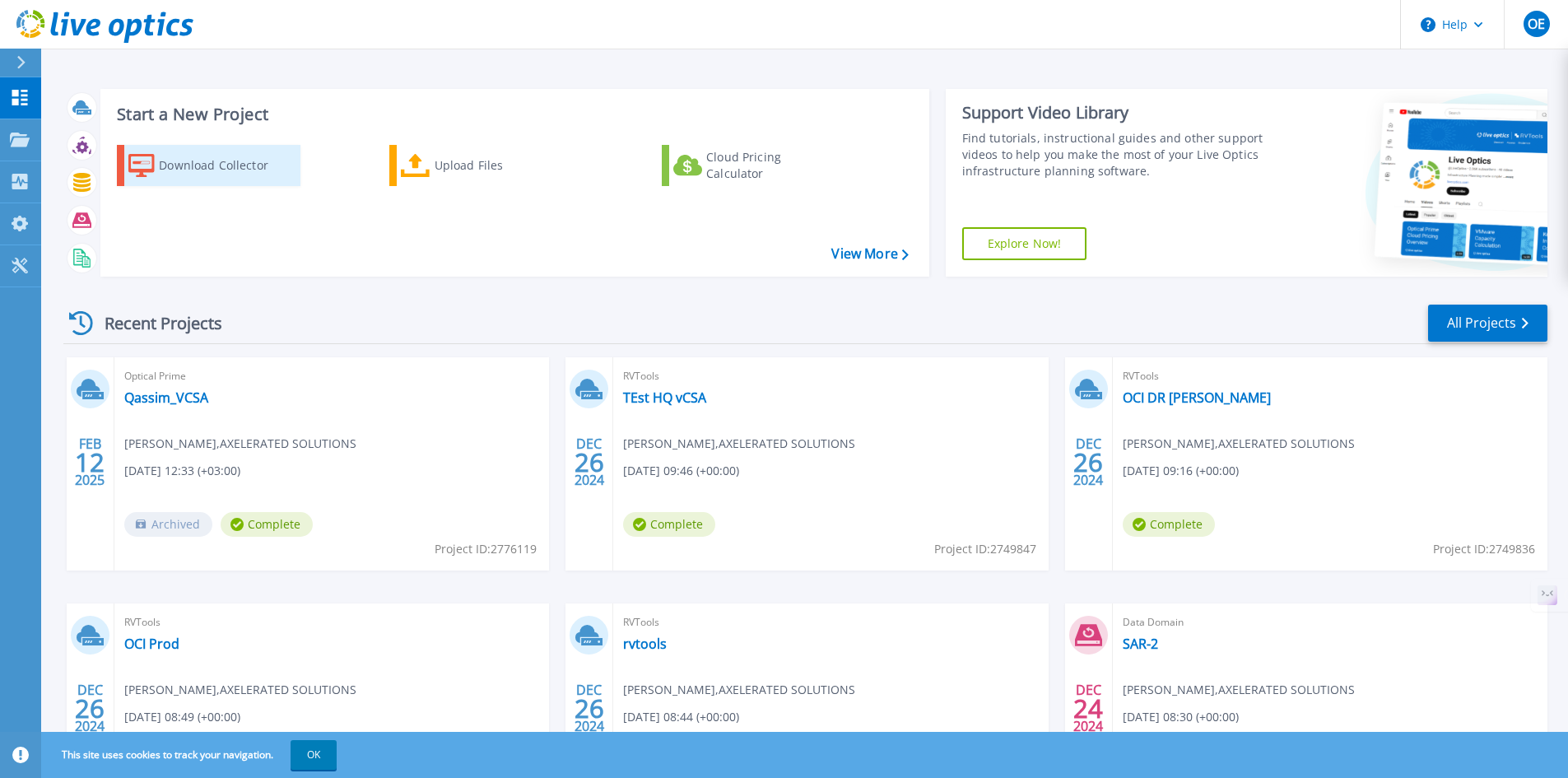
click at [237, 173] on div "Download Collector" at bounding box center [225, 165] width 132 height 32
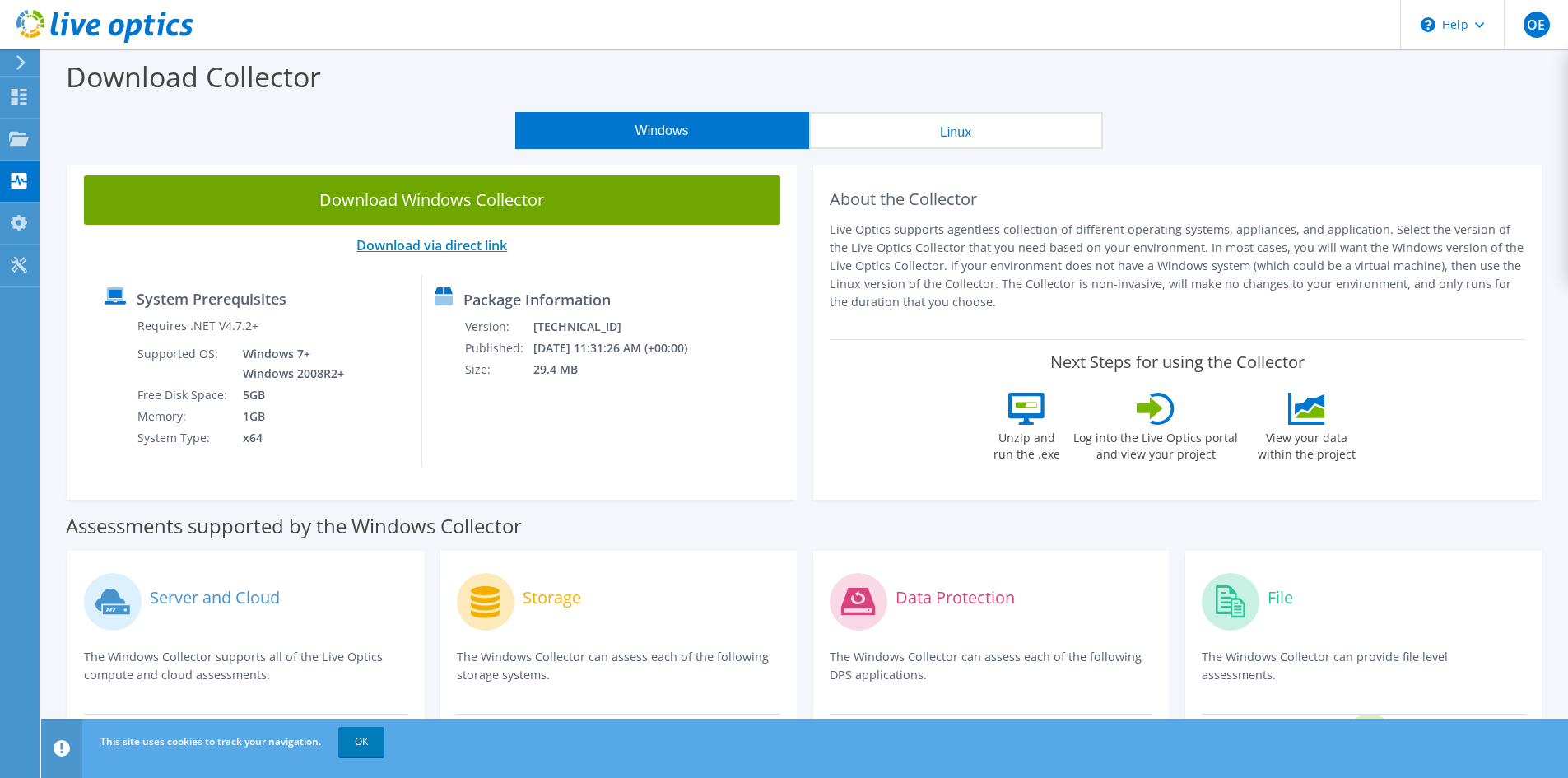
click at [477, 245] on link "Download via direct link" at bounding box center [431, 245] width 151 height 18
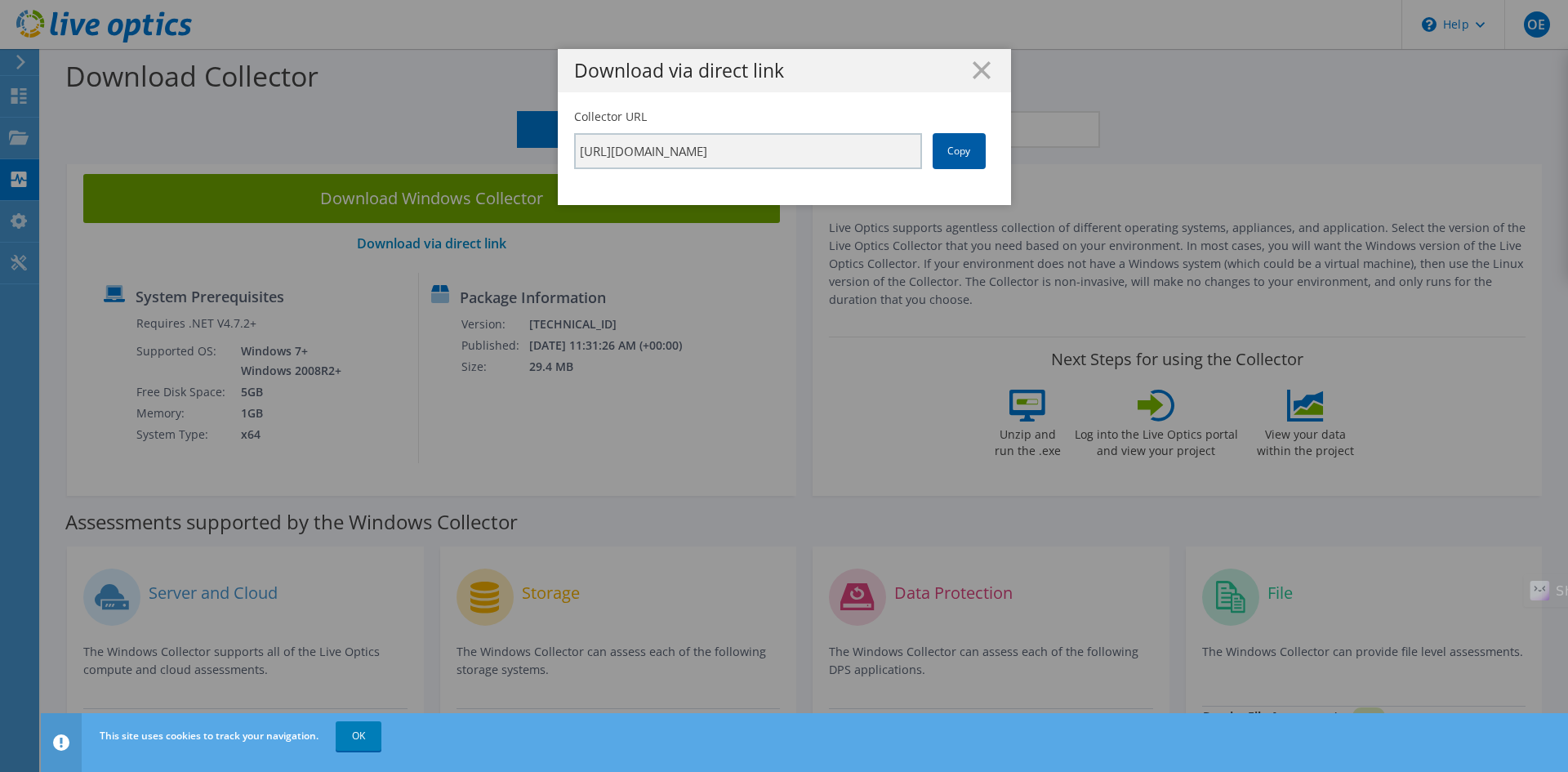
click at [946, 151] on link "Copy" at bounding box center [958, 151] width 53 height 36
click at [980, 76] on line at bounding box center [981, 70] width 16 height 16
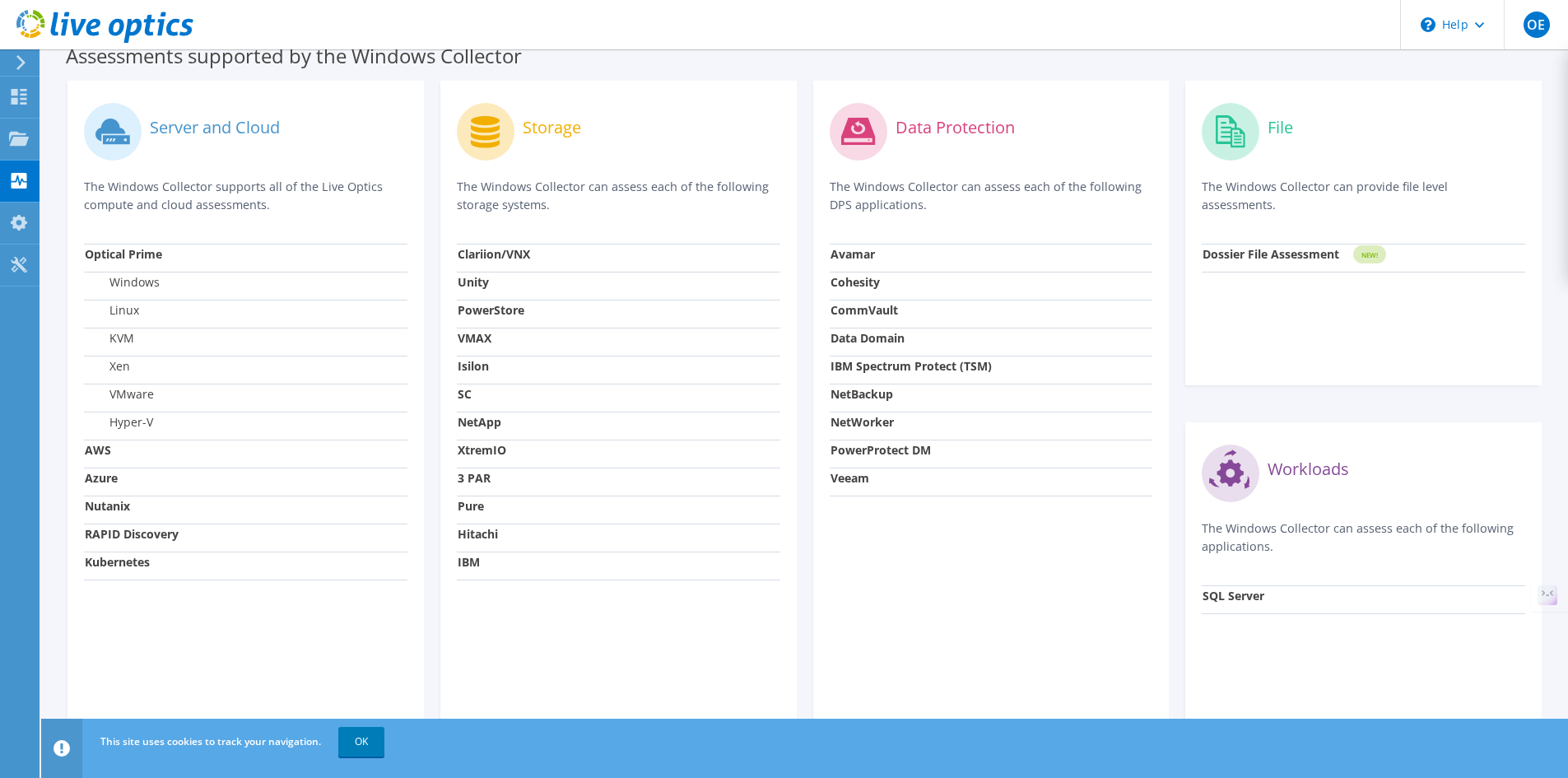
scroll to position [494, 0]
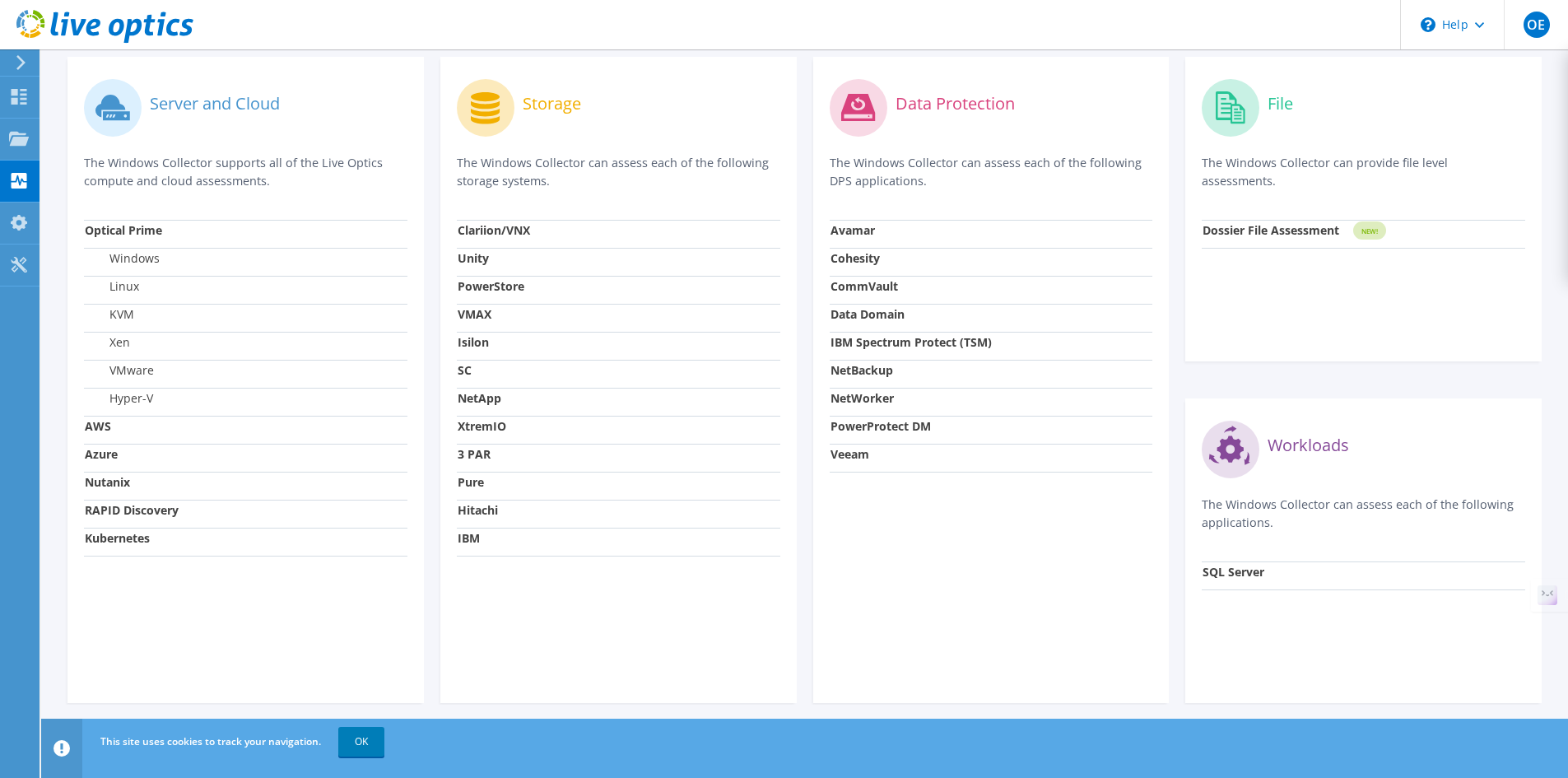
click at [135, 374] on label "VMware" at bounding box center [119, 370] width 70 height 16
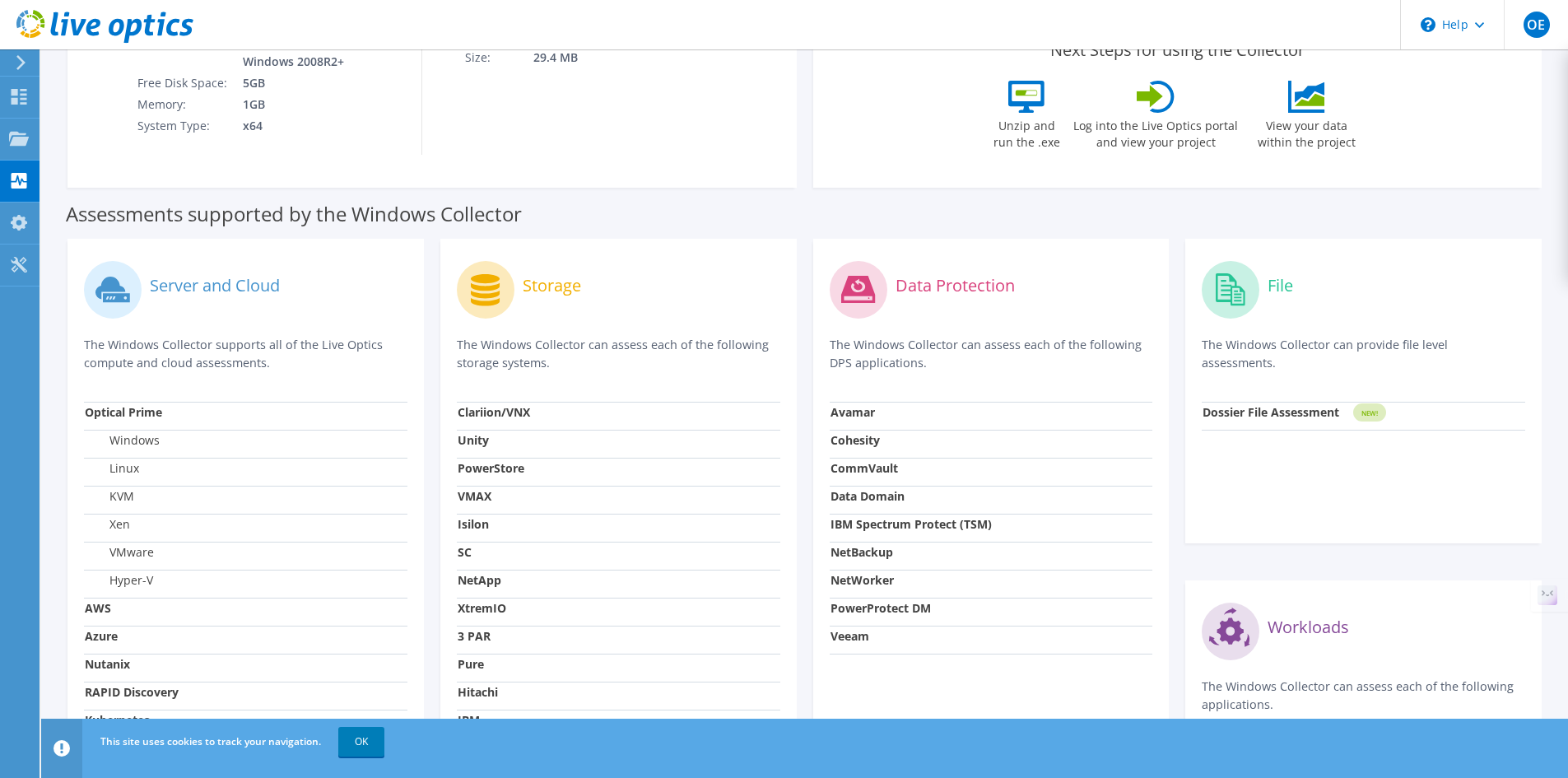
scroll to position [329, 0]
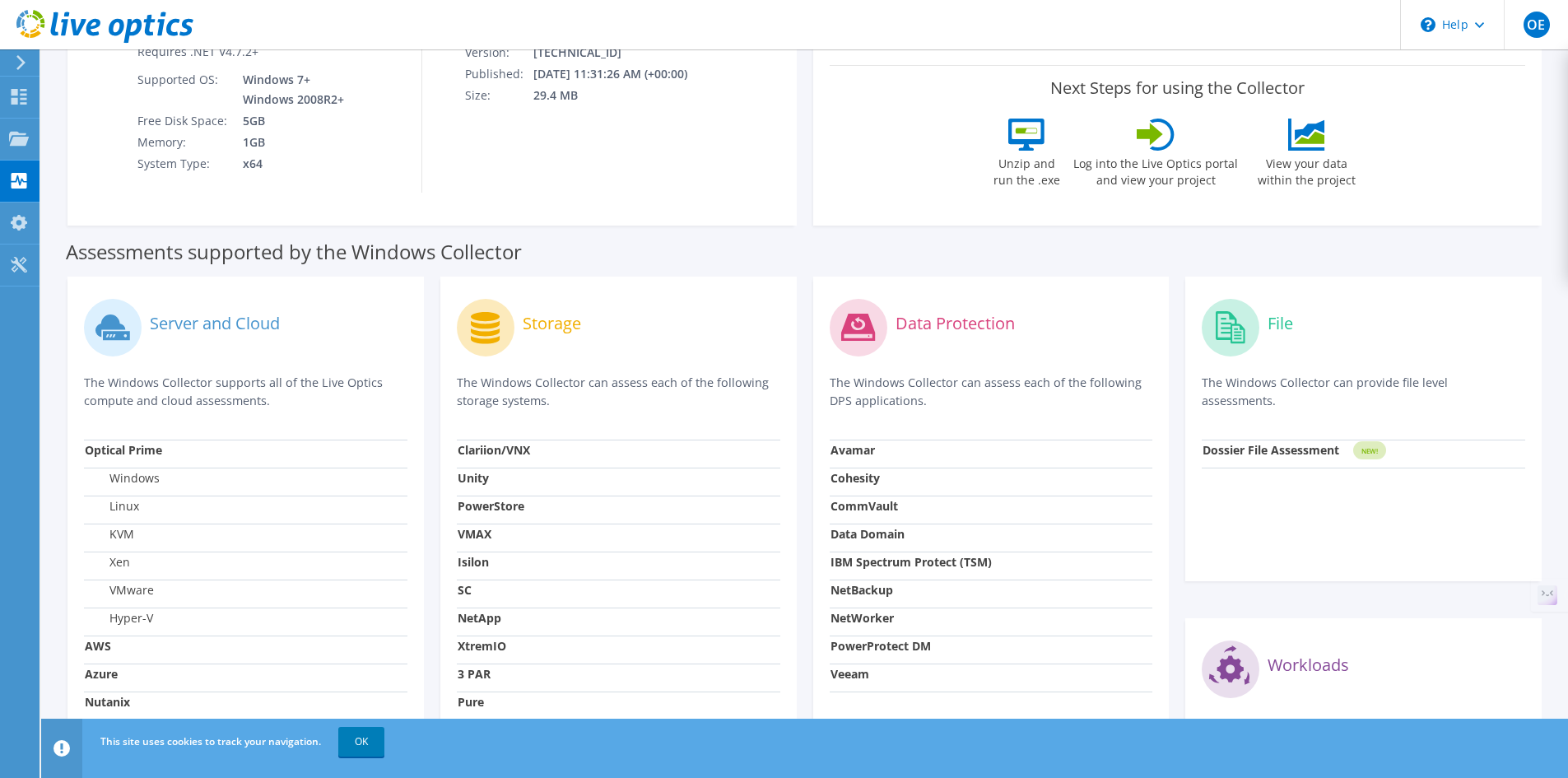
scroll to position [412, 0]
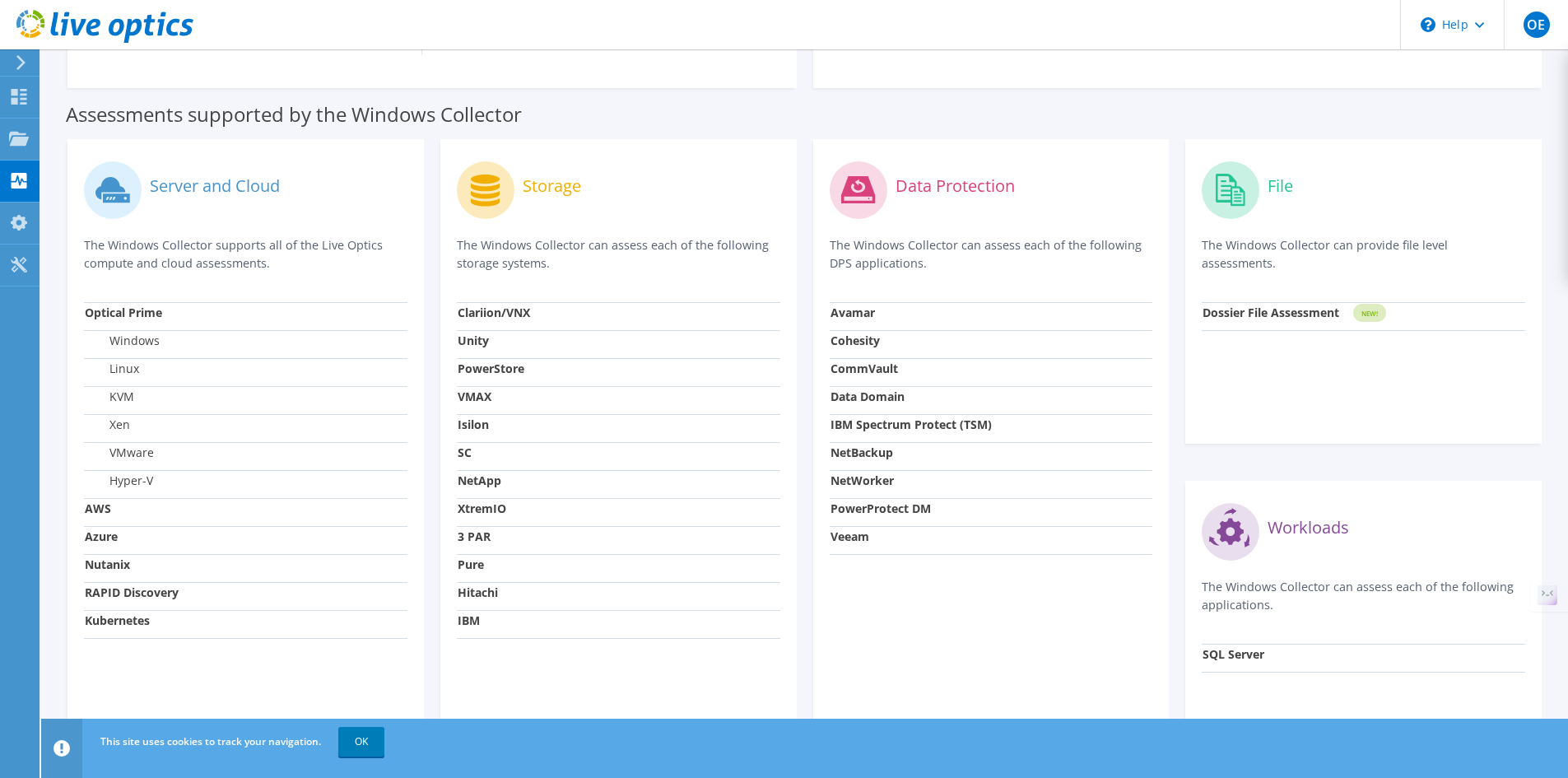
click at [857, 388] on strong "Data Domain" at bounding box center [868, 395] width 74 height 15
click at [868, 431] on strong "IBM Spectrum Protect (TSM)" at bounding box center [911, 423] width 162 height 15
click at [882, 503] on strong "PowerProtect DM" at bounding box center [880, 507] width 100 height 15
click at [877, 562] on div "Data Protection The Windows Collector can assess each of the following DPS appl…" at bounding box center [991, 462] width 357 height 646
click at [879, 518] on td "PowerProtect DM" at bounding box center [991, 512] width 323 height 28
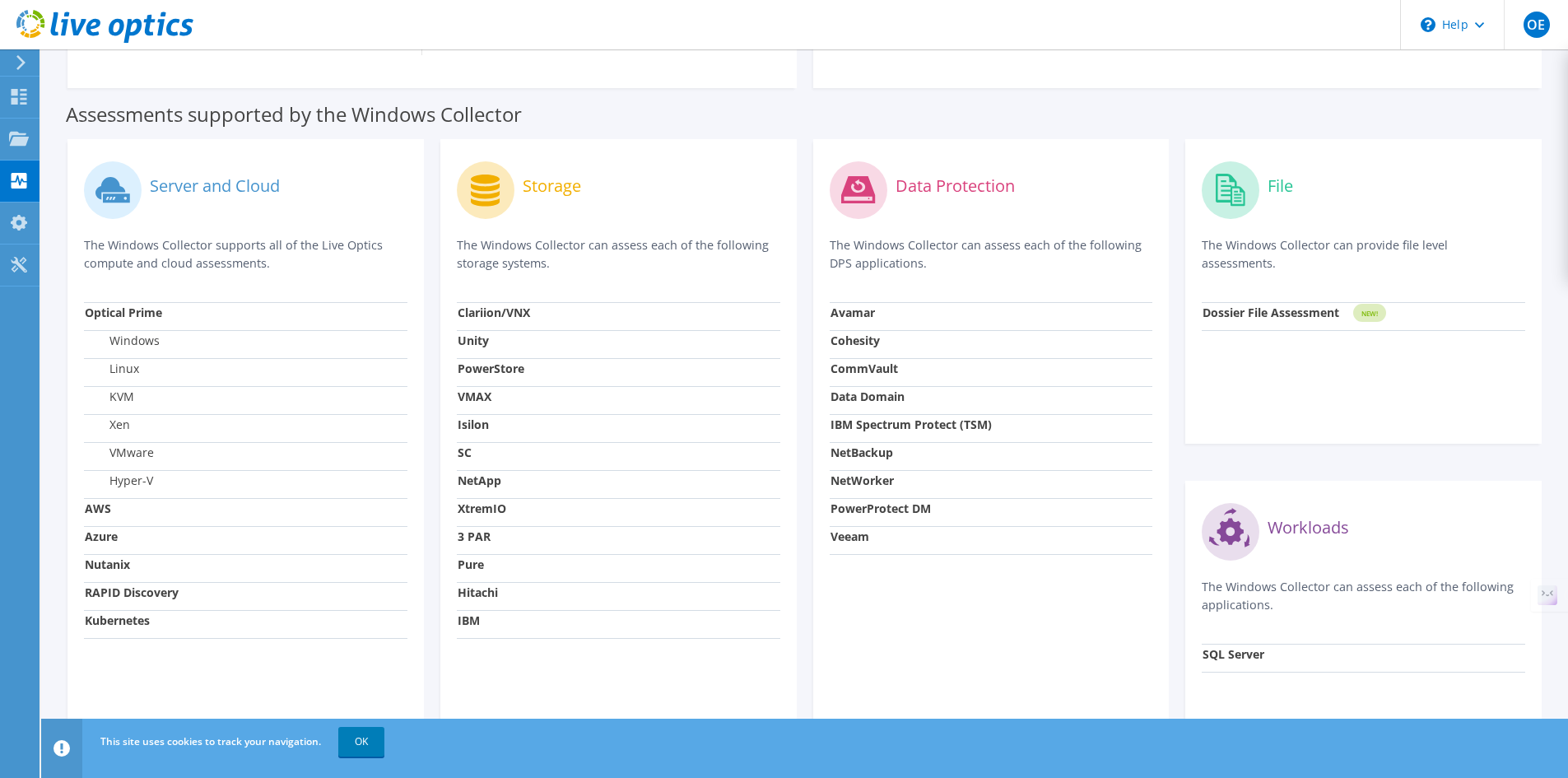
click at [871, 485] on strong "NetWorker" at bounding box center [862, 479] width 63 height 15
click at [871, 447] on strong "NetBackup" at bounding box center [861, 451] width 62 height 15
click at [868, 407] on td "Data Domain" at bounding box center [991, 400] width 323 height 28
click at [868, 381] on td "CommVault" at bounding box center [991, 372] width 323 height 28
click at [867, 333] on strong "Cohesity" at bounding box center [855, 339] width 50 height 15
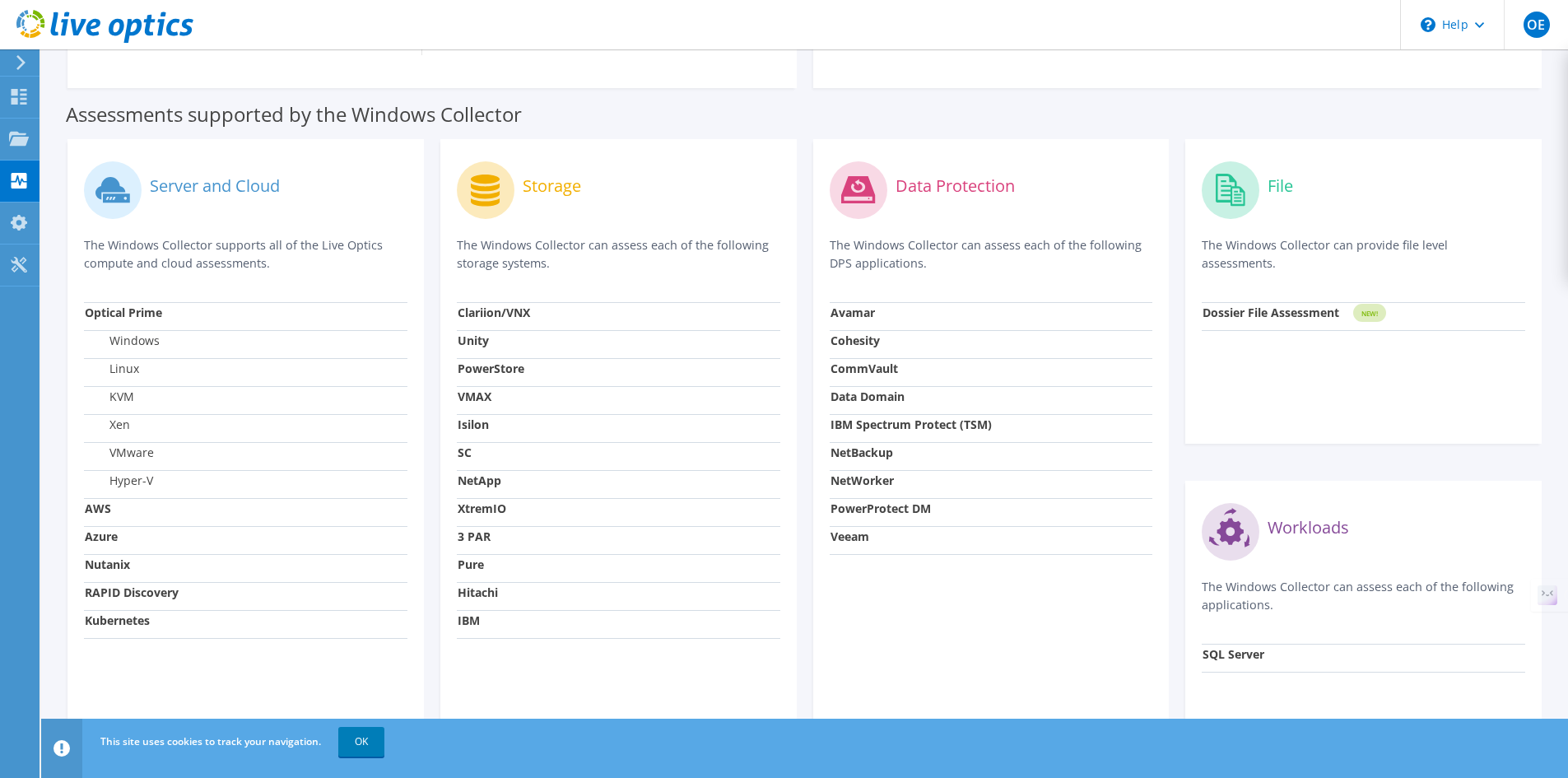
click at [868, 313] on strong "Avamar" at bounding box center [852, 311] width 44 height 15
click at [864, 356] on td "Cohesity" at bounding box center [991, 344] width 323 height 28
click at [850, 394] on strong "Data Domain" at bounding box center [868, 395] width 74 height 15
click at [852, 452] on strong "NetBackup" at bounding box center [861, 451] width 62 height 15
click at [853, 491] on td "NetWorker" at bounding box center [991, 484] width 323 height 28
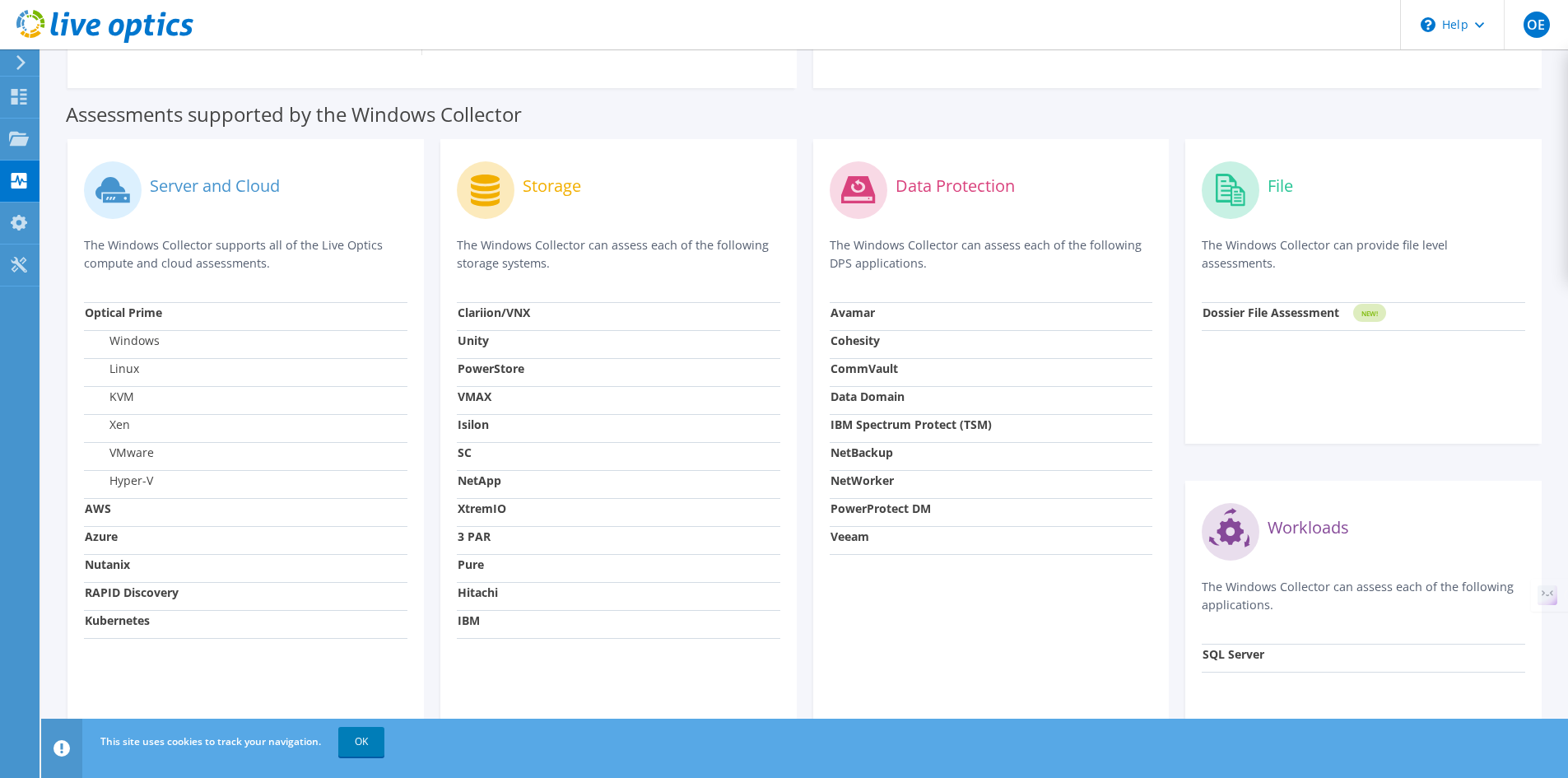
click at [858, 536] on strong "Veeam" at bounding box center [849, 535] width 39 height 15
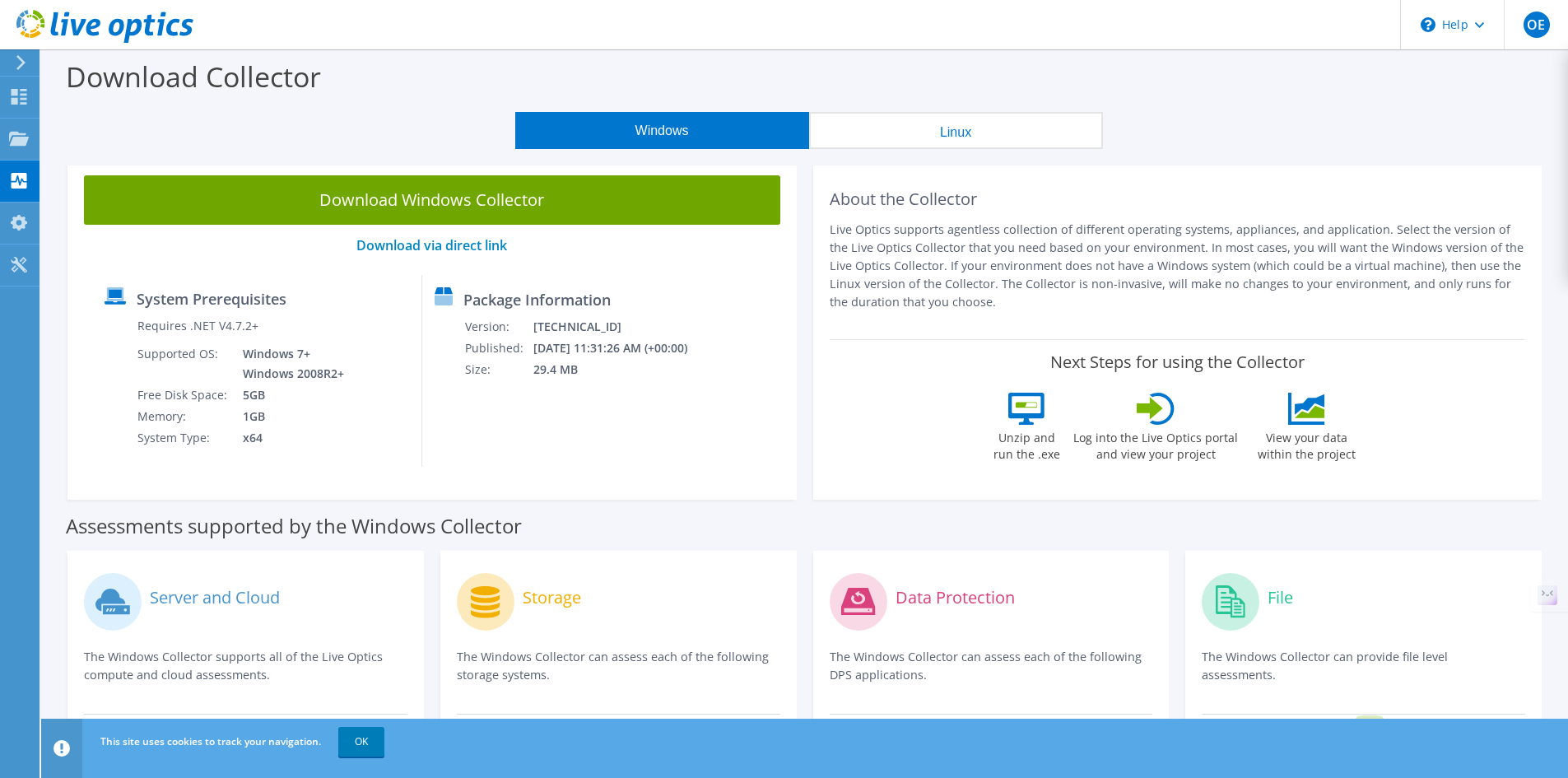
scroll to position [503, 0]
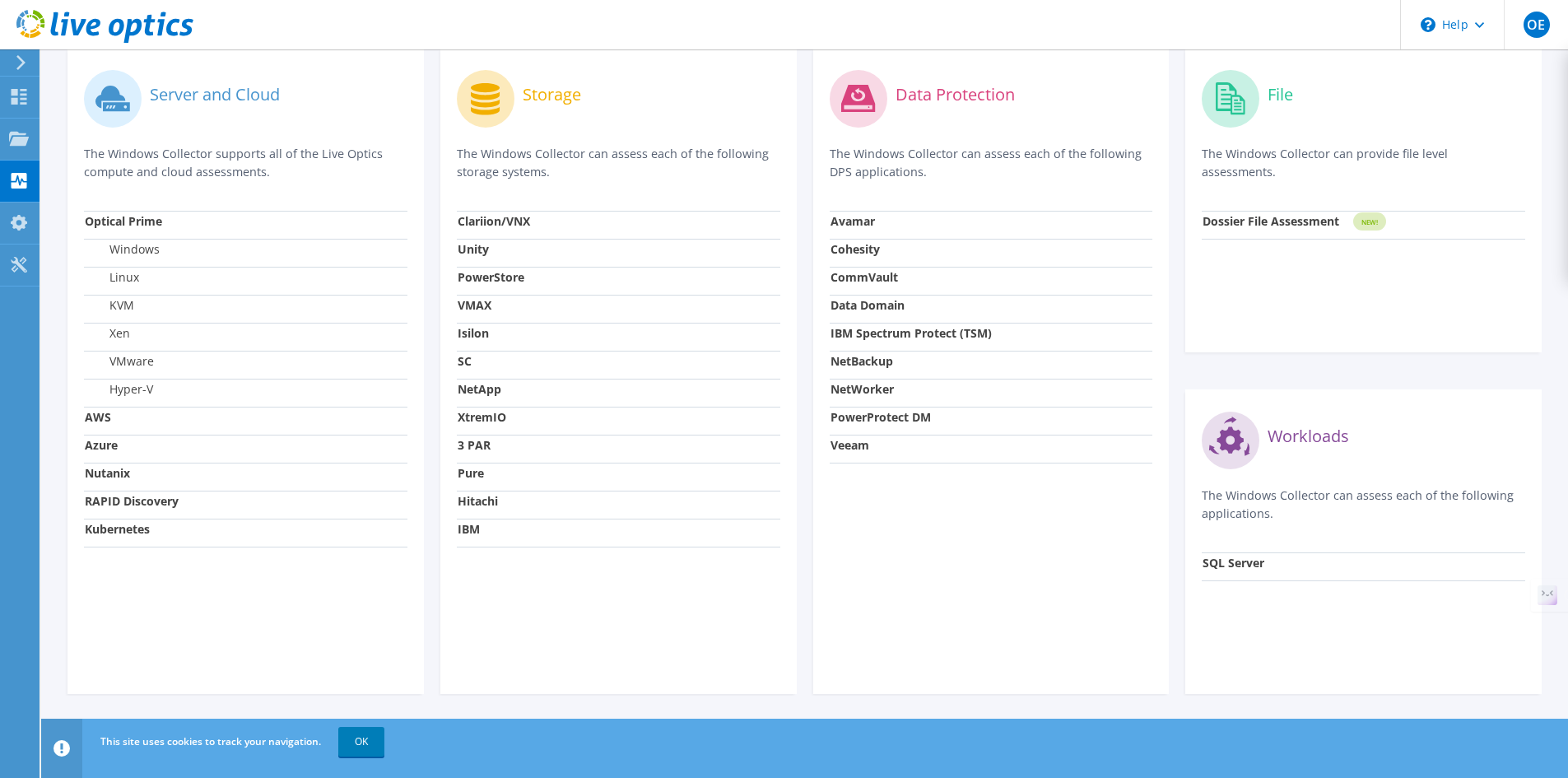
click at [469, 427] on td "XtremIO" at bounding box center [618, 420] width 323 height 28
click at [493, 433] on td "XtremIO" at bounding box center [618, 420] width 323 height 28
drag, startPoint x: 495, startPoint y: 382, endPoint x: 499, endPoint y: 365, distance: 17.5
click at [495, 381] on strong "NetApp" at bounding box center [479, 388] width 43 height 15
click at [521, 296] on td "VMAX" at bounding box center [618, 308] width 323 height 28
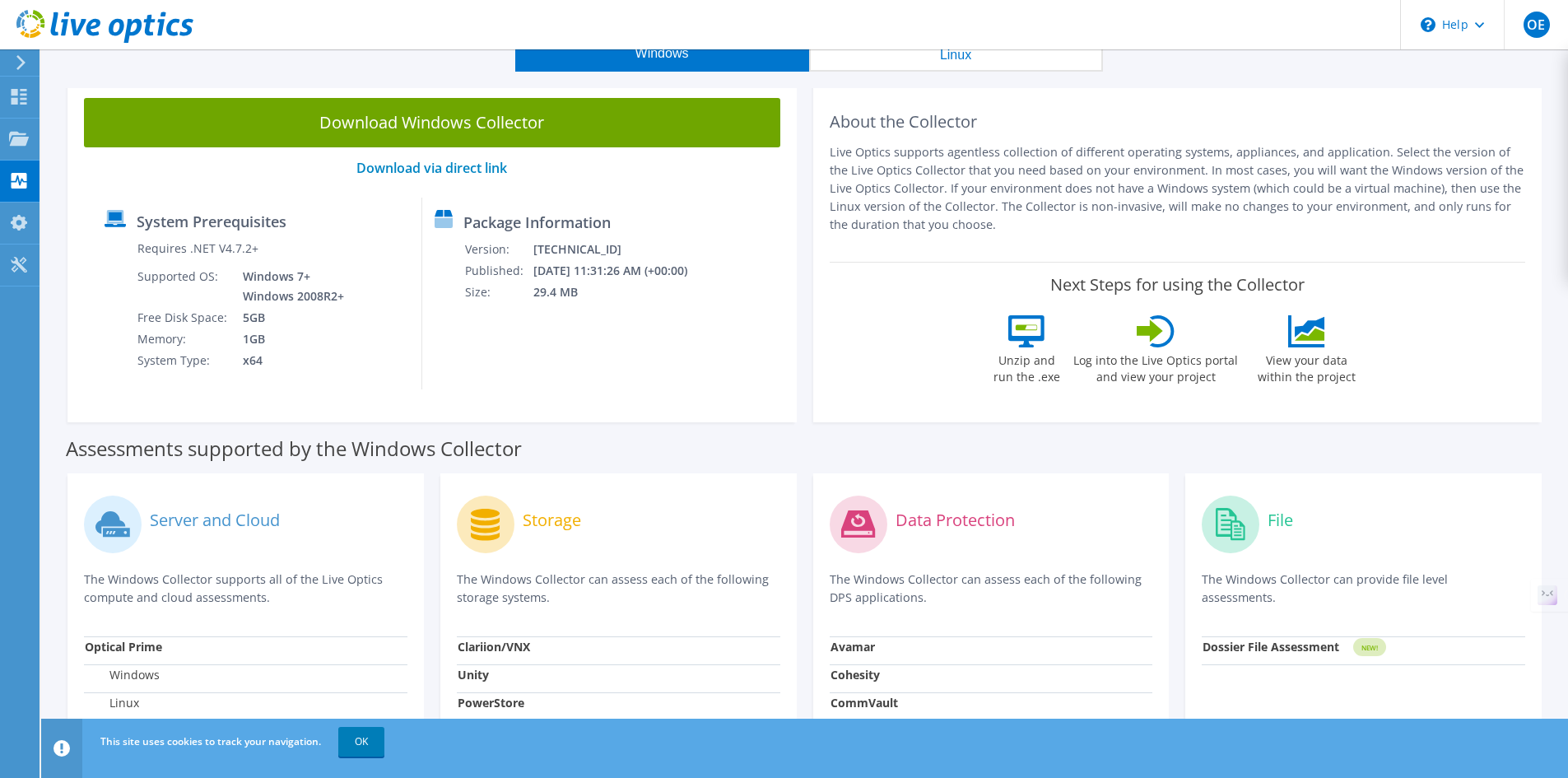
scroll to position [0, 0]
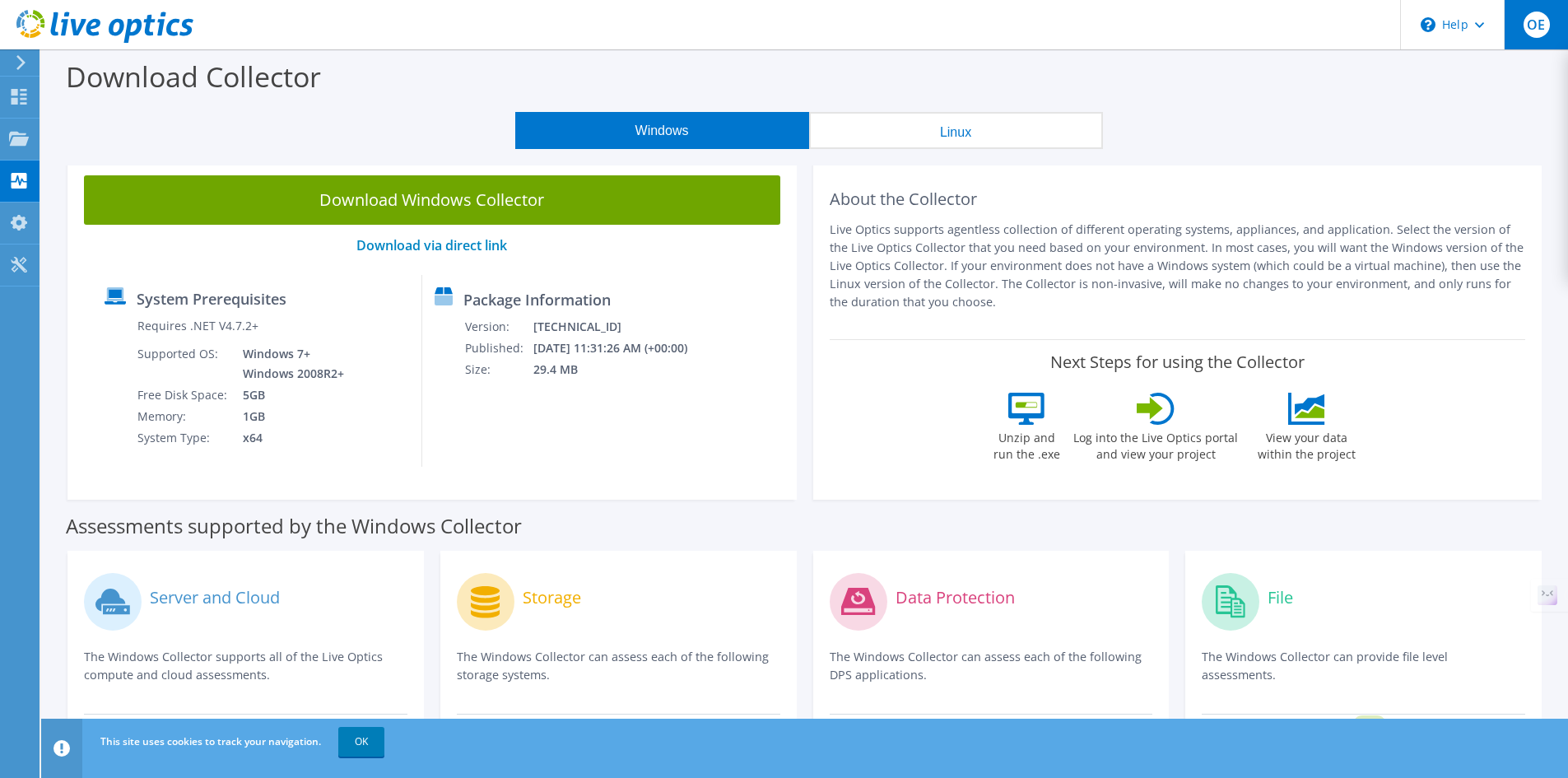
click at [1532, 32] on span "OE" at bounding box center [1536, 24] width 26 height 26
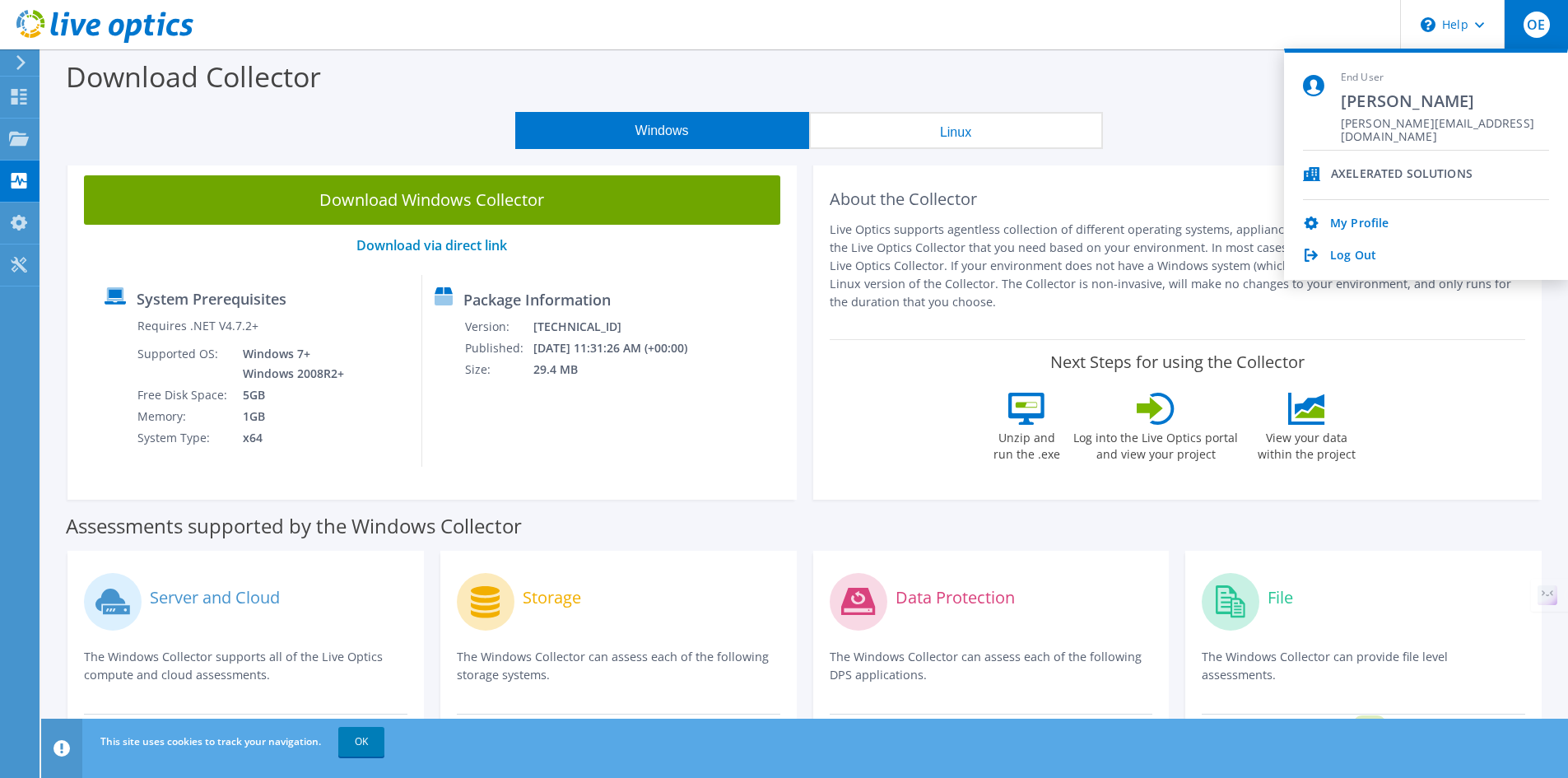
click at [1387, 170] on div "AXELERATED SOLUTIONS" at bounding box center [1401, 174] width 142 height 15
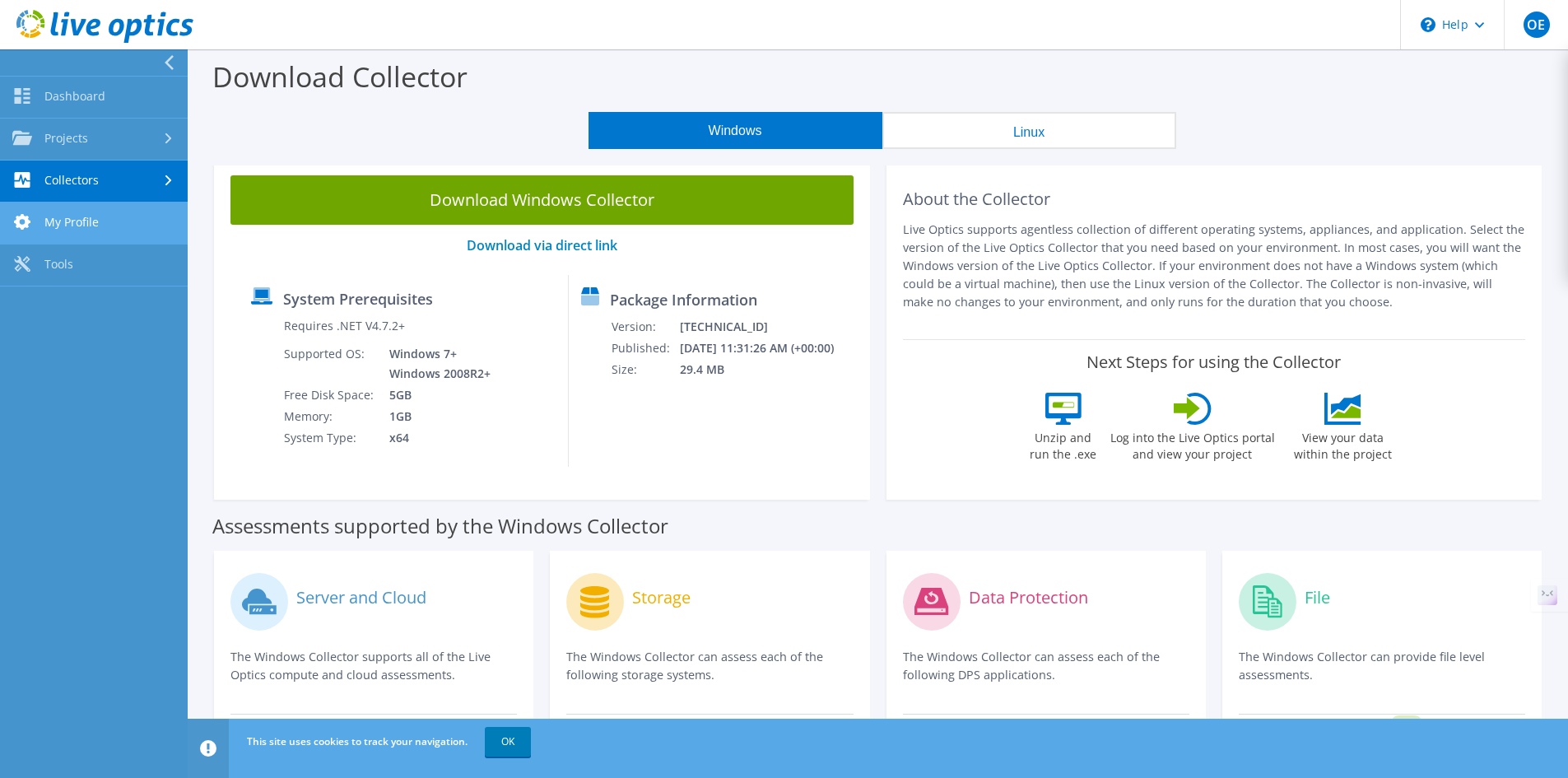
click at [116, 227] on link "My Profile" at bounding box center [94, 223] width 188 height 42
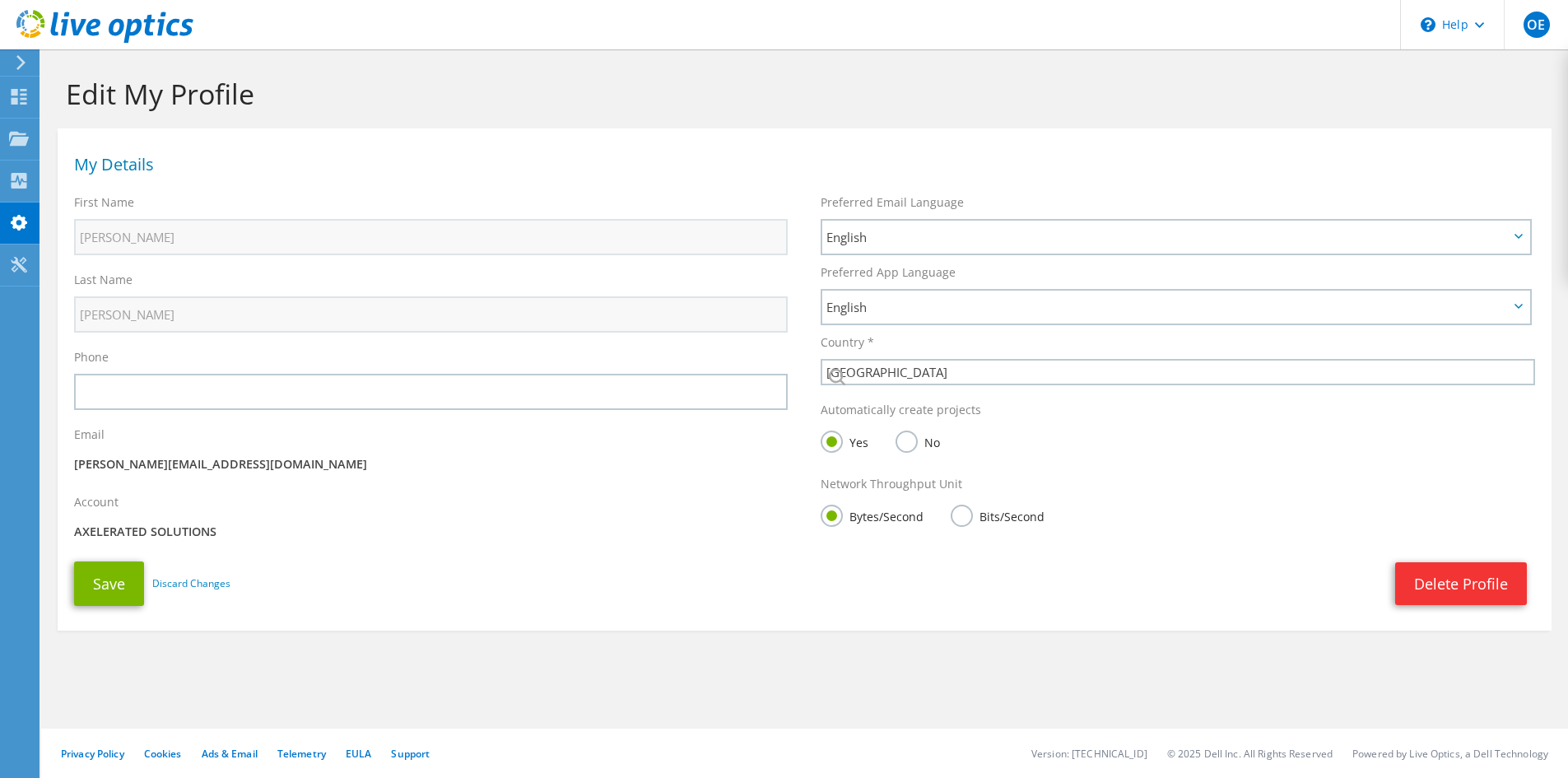
select select "185"
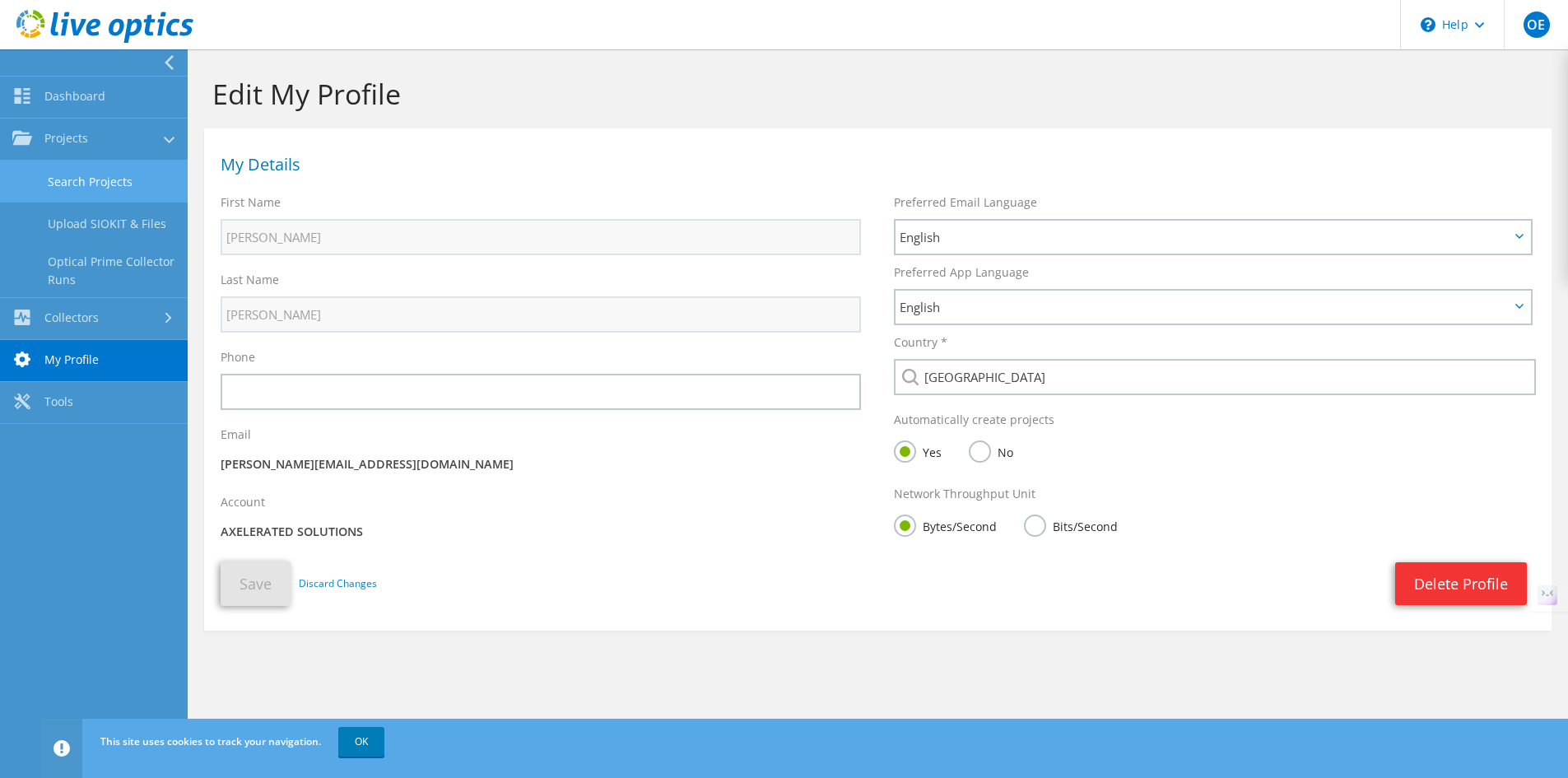
click at [72, 180] on link "Search Projects" at bounding box center [94, 181] width 188 height 42
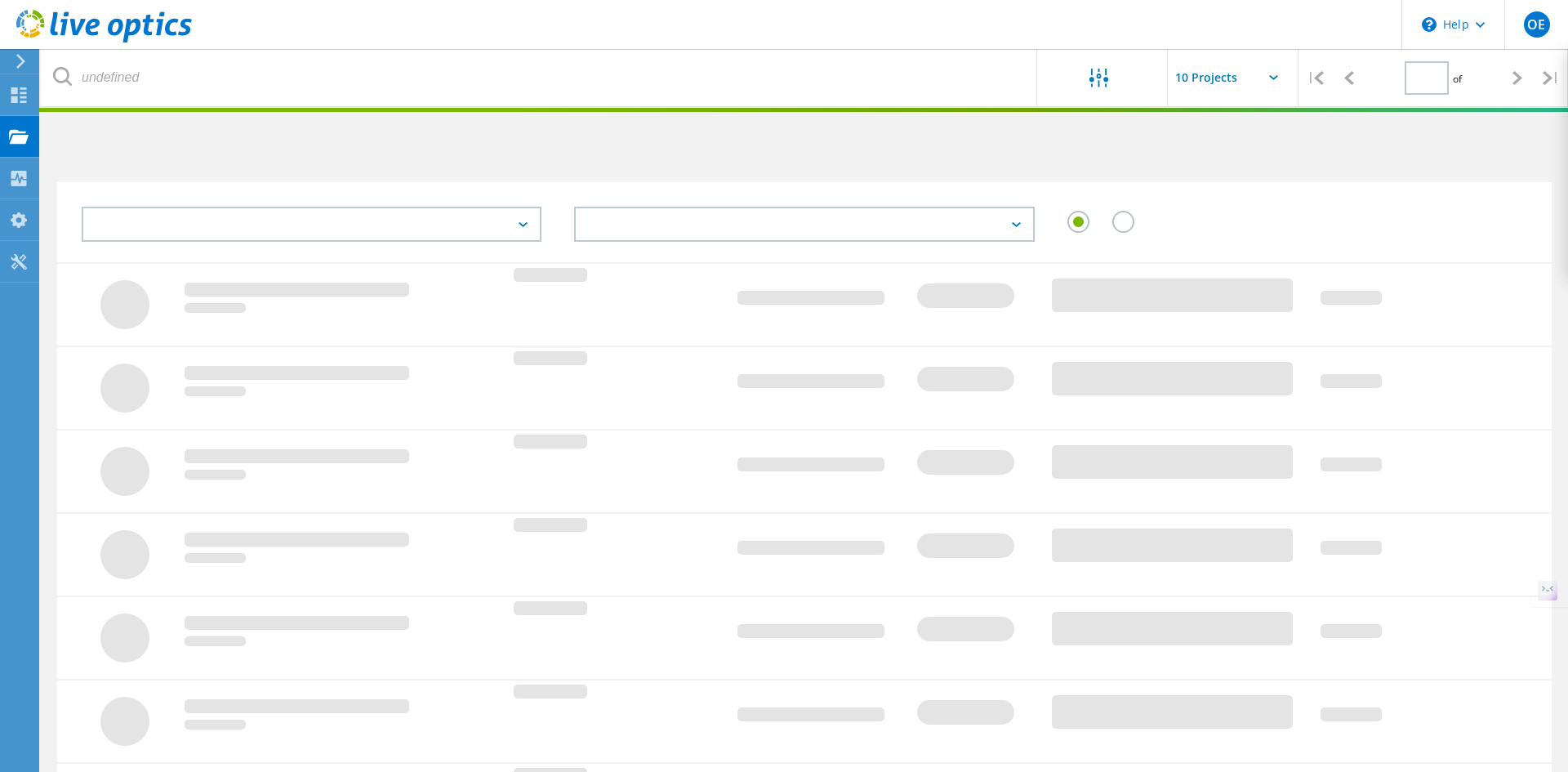
type input "1"
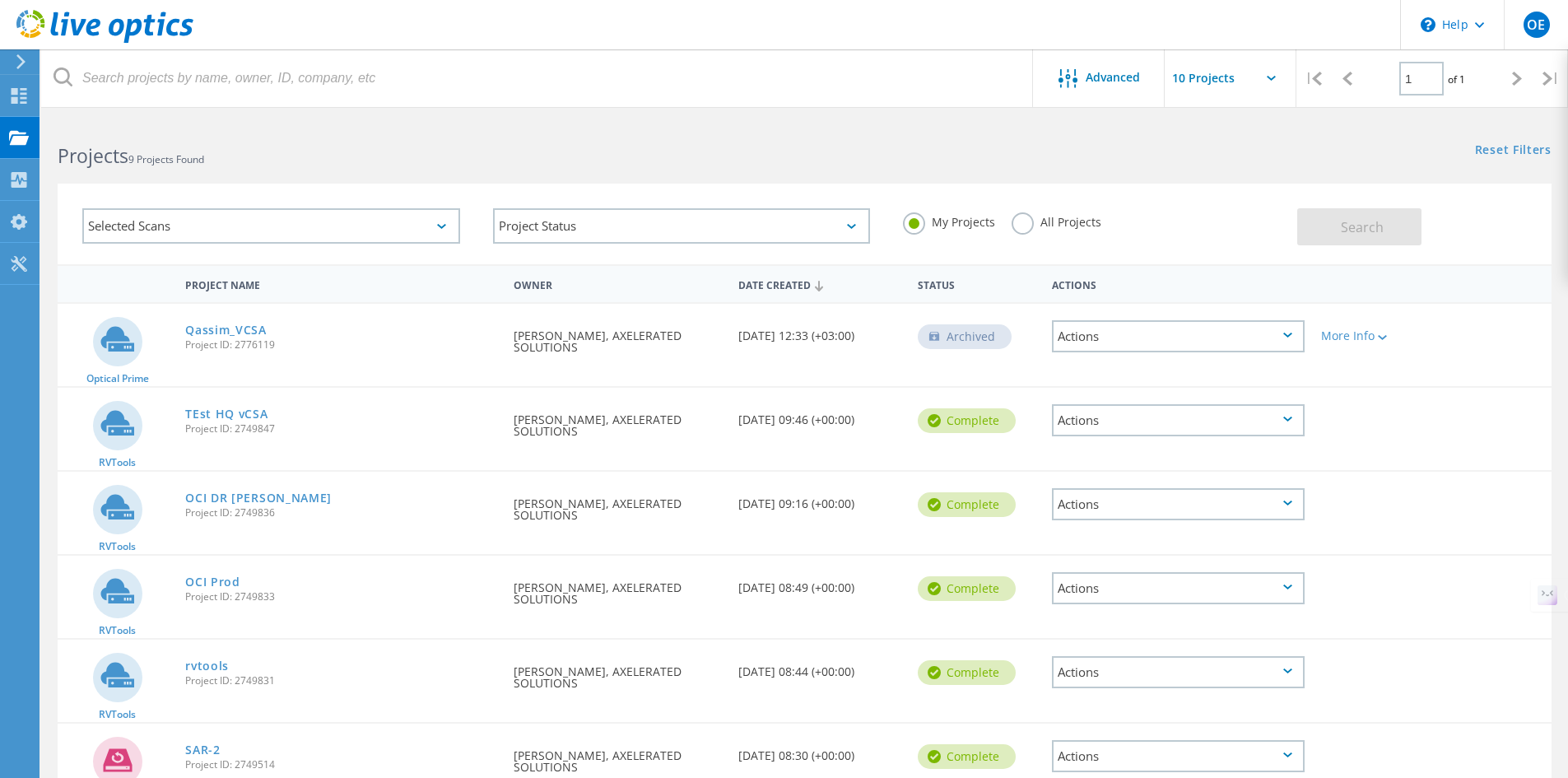
click at [981, 338] on div "Archived" at bounding box center [965, 336] width 94 height 24
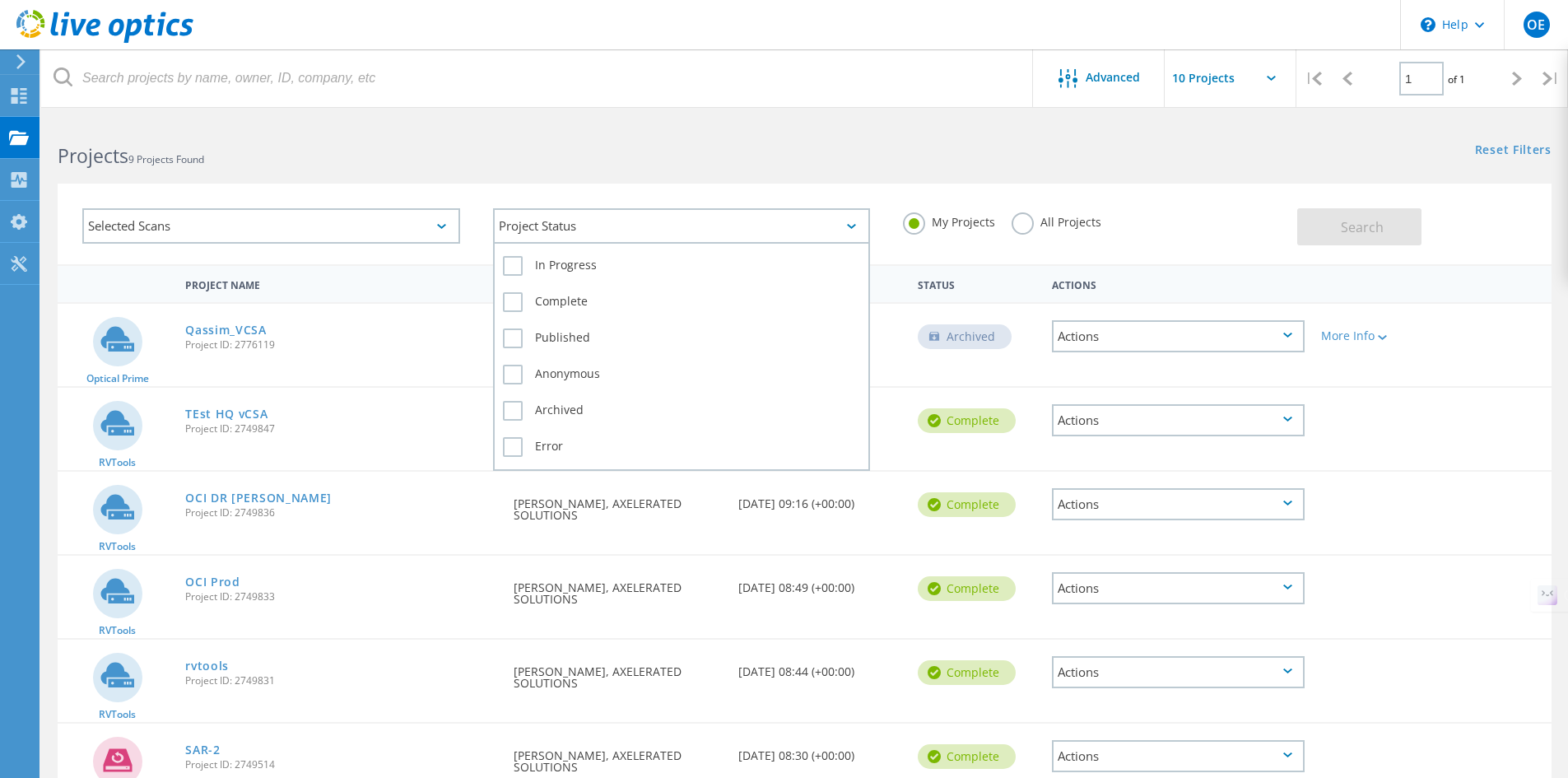
click at [620, 222] on div "Project Status" at bounding box center [682, 226] width 378 height 35
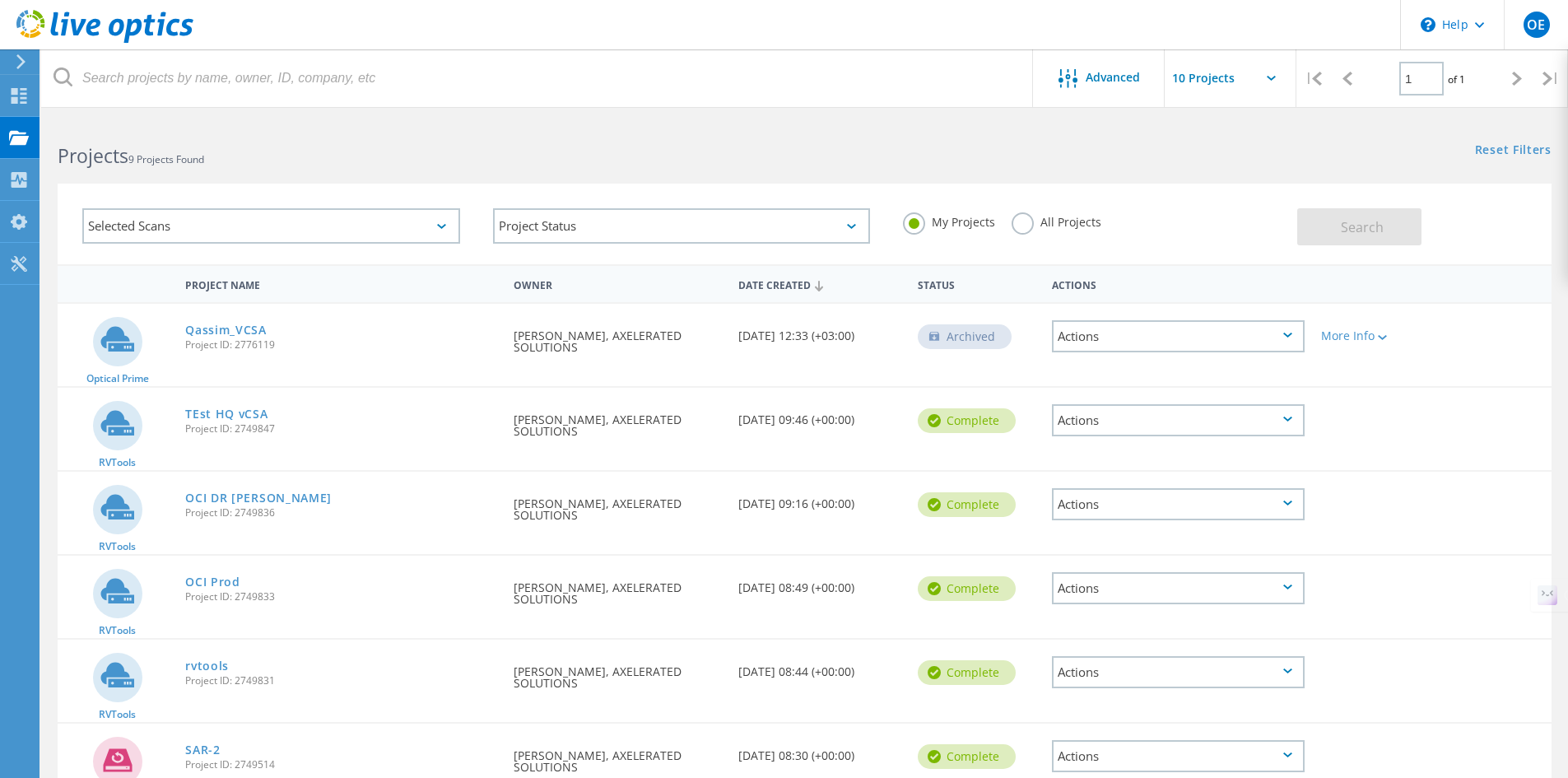
click at [459, 214] on div "Selected Scans" at bounding box center [271, 226] width 378 height 35
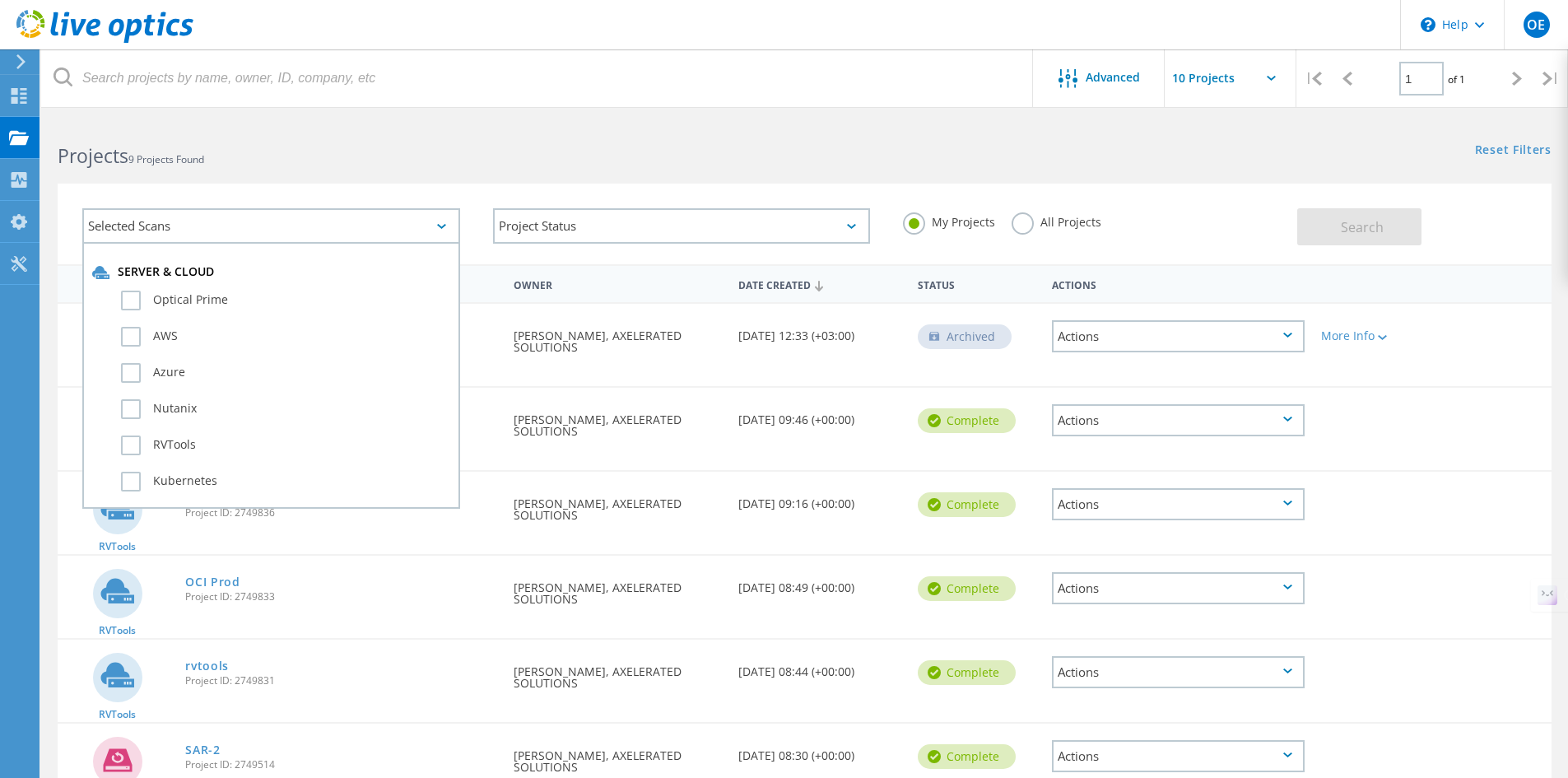
click at [415, 218] on div "Selected Scans" at bounding box center [271, 226] width 378 height 35
